Goal: Use online tool/utility

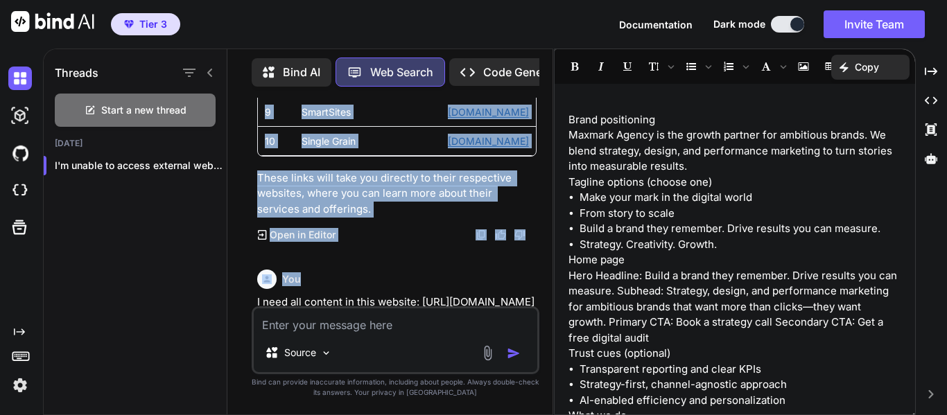
scroll to position [1425, 0]
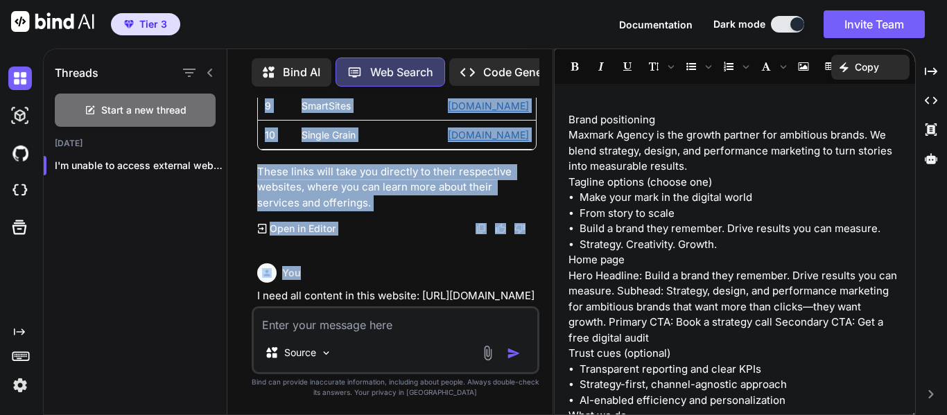
drag, startPoint x: 257, startPoint y: 193, endPoint x: 492, endPoint y: 151, distance: 239.5
copy div "Here are the direct links to the top digital and creative agencies mentioned: R…"
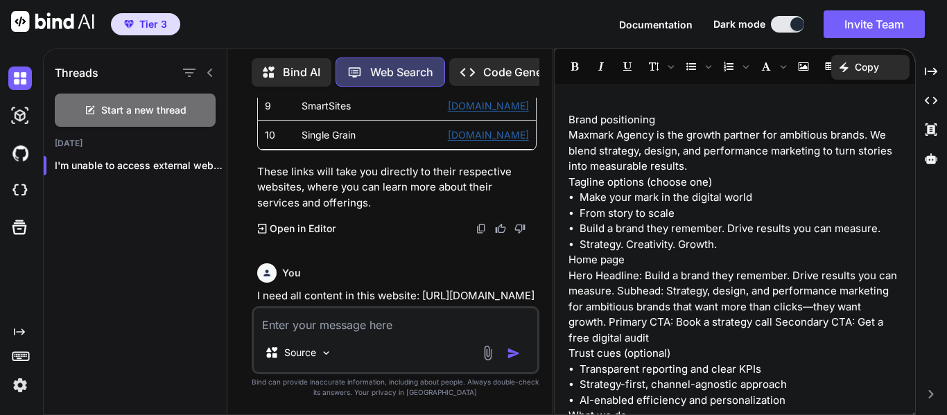
click at [229, 53] on div "Bind AI Web Search Created with Pixso. Code Generator You I need 10 top digital…" at bounding box center [389, 233] width 325 height 363
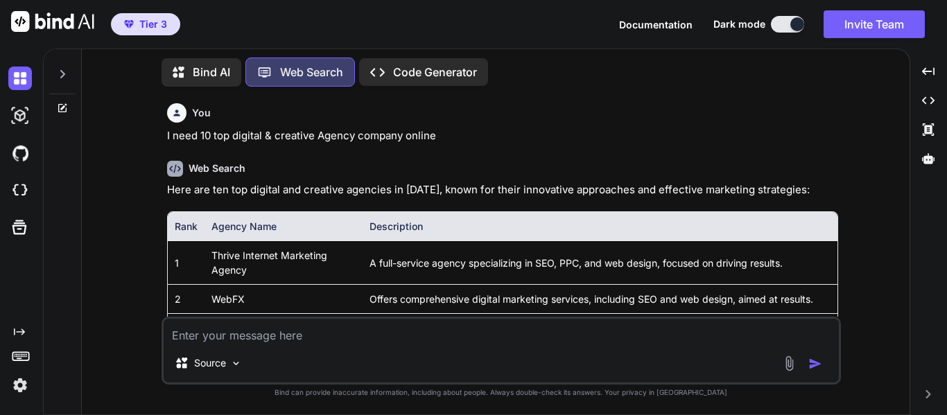
scroll to position [6, 0]
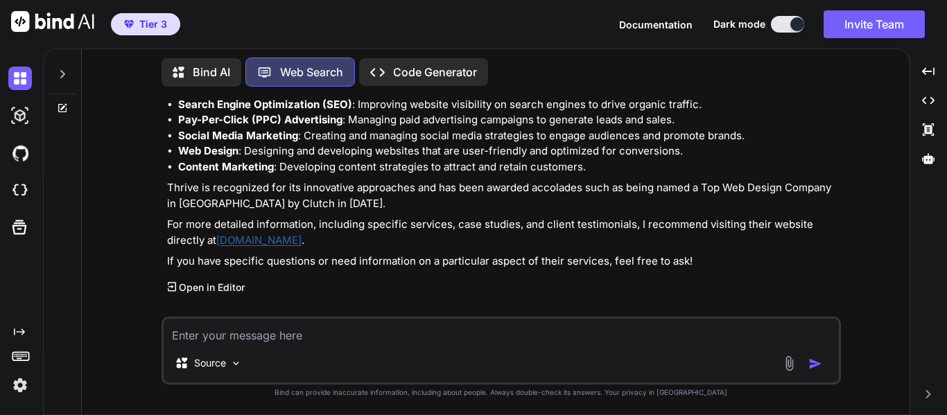
type textarea "x"
